Goal: Check status: Check status

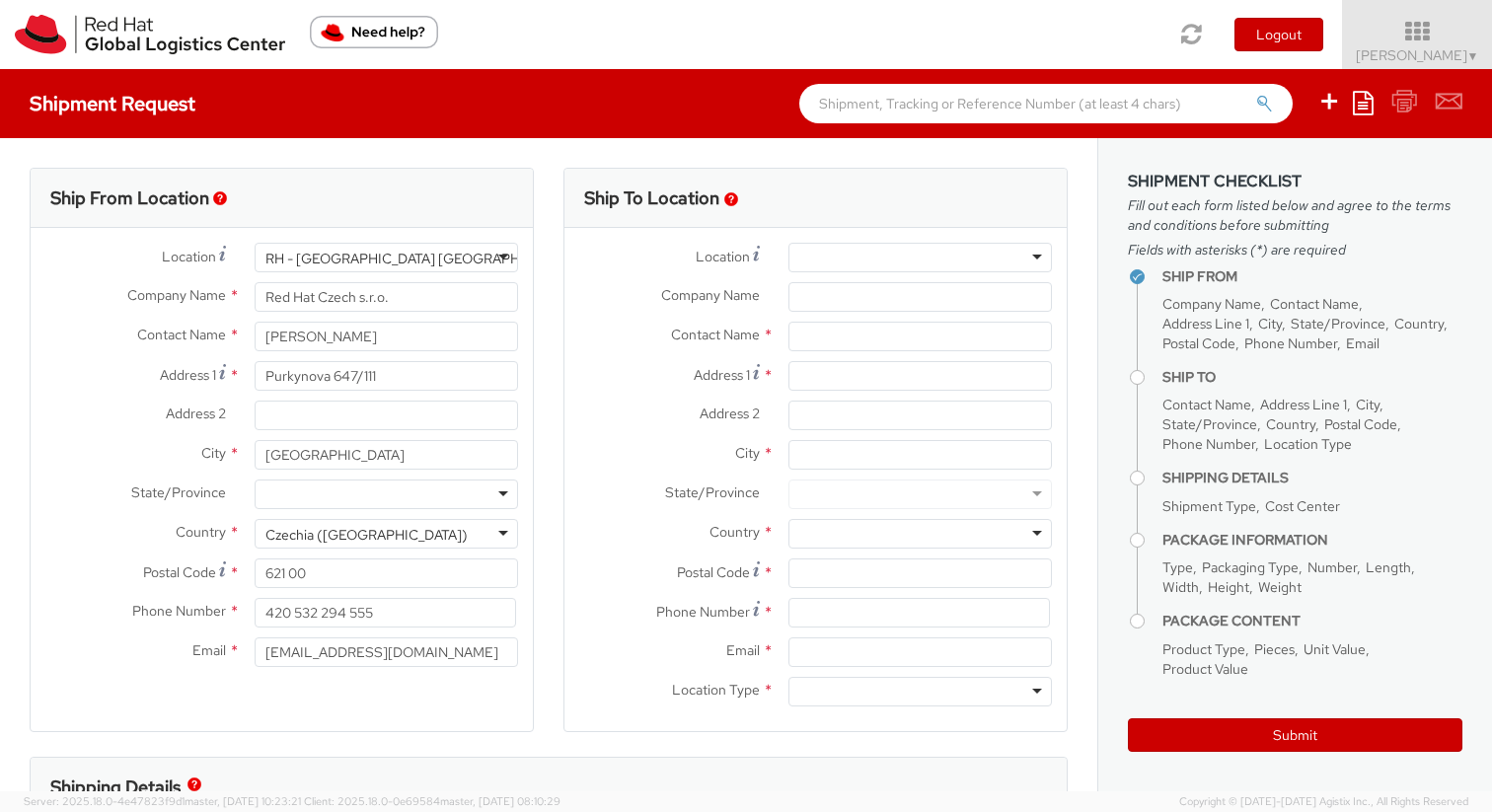
select select
click at [40, 43] on img at bounding box center [150, 35] width 271 height 40
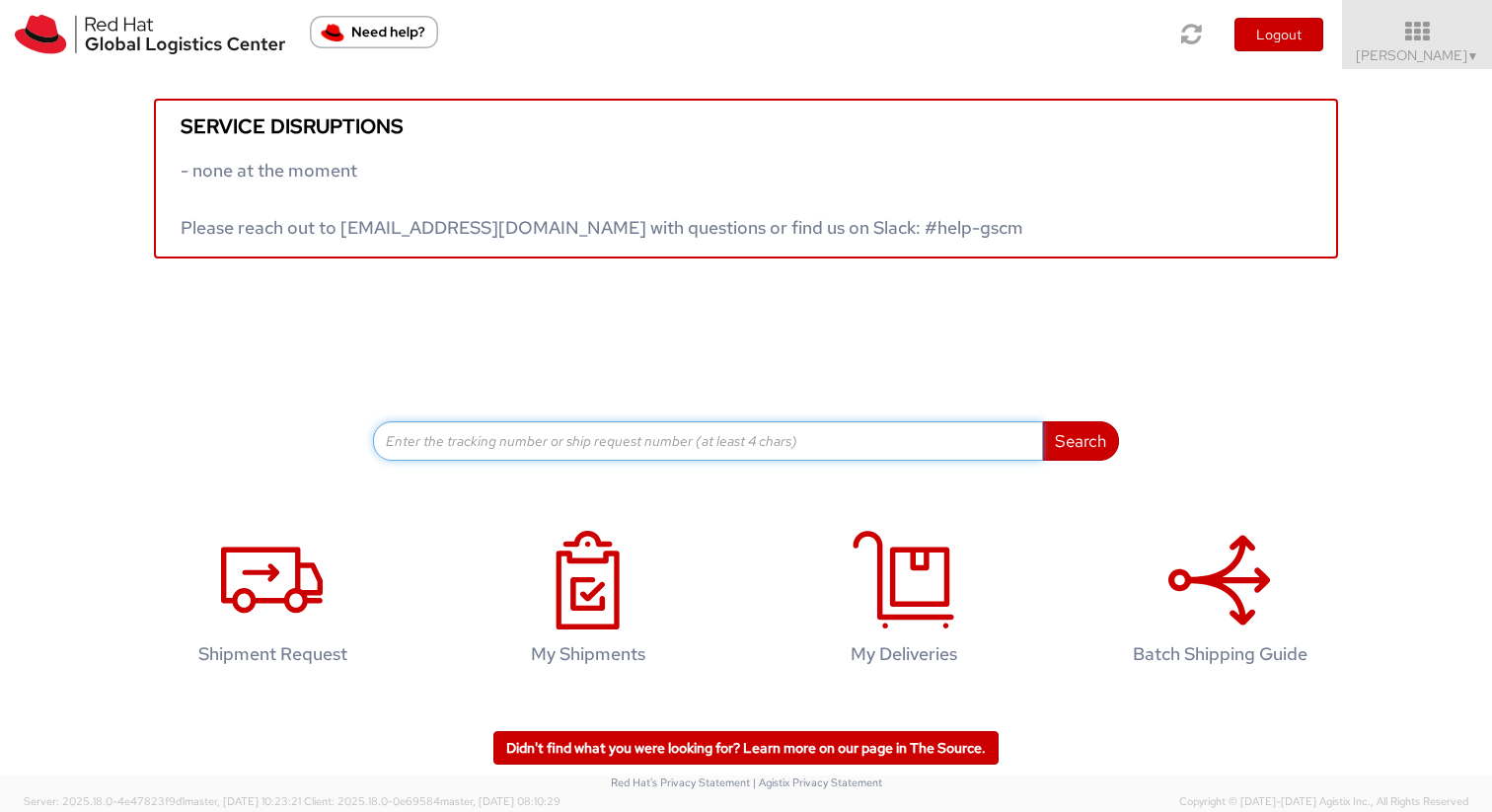
click at [811, 441] on input at bounding box center [708, 441] width 671 height 40
paste input "56698902"
type input "56698902"
click at [1042, 421] on button "Search" at bounding box center [1080, 441] width 77 height 40
